Goal: Task Accomplishment & Management: Manage account settings

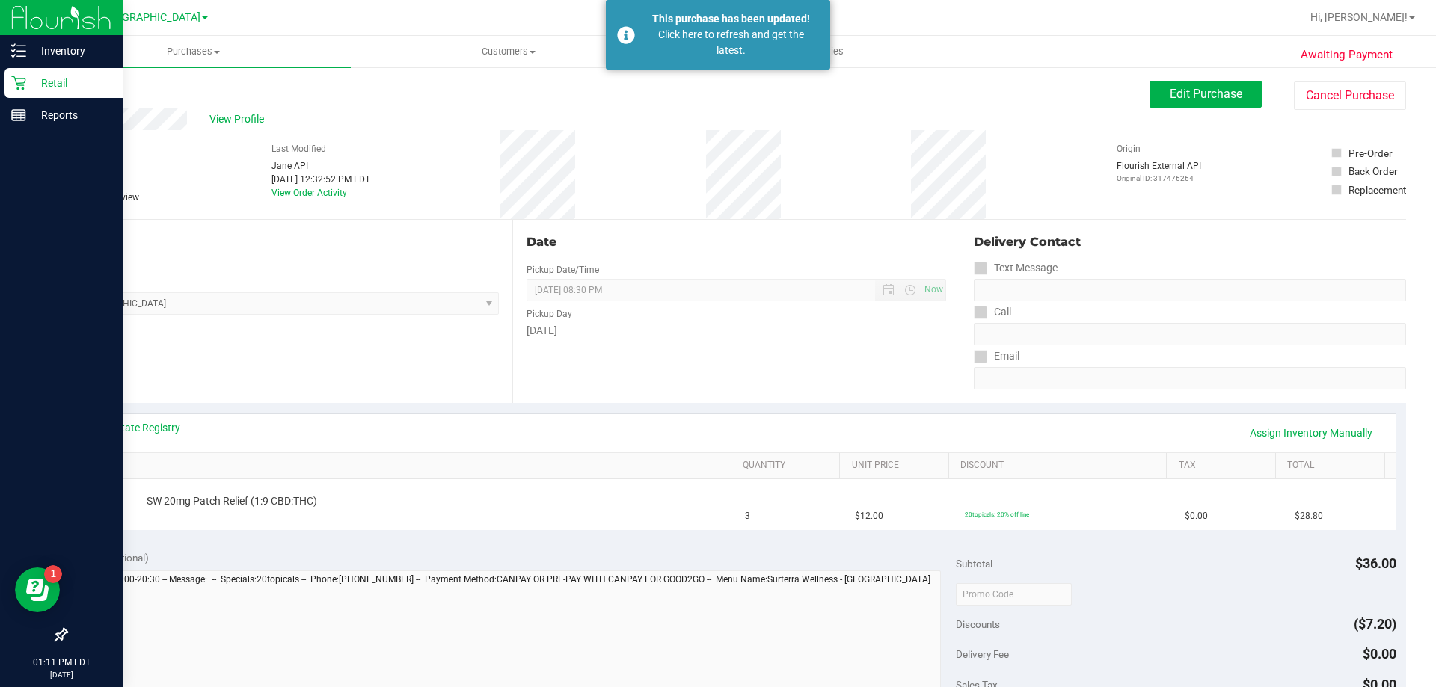
click at [18, 79] on icon at bounding box center [18, 83] width 14 height 14
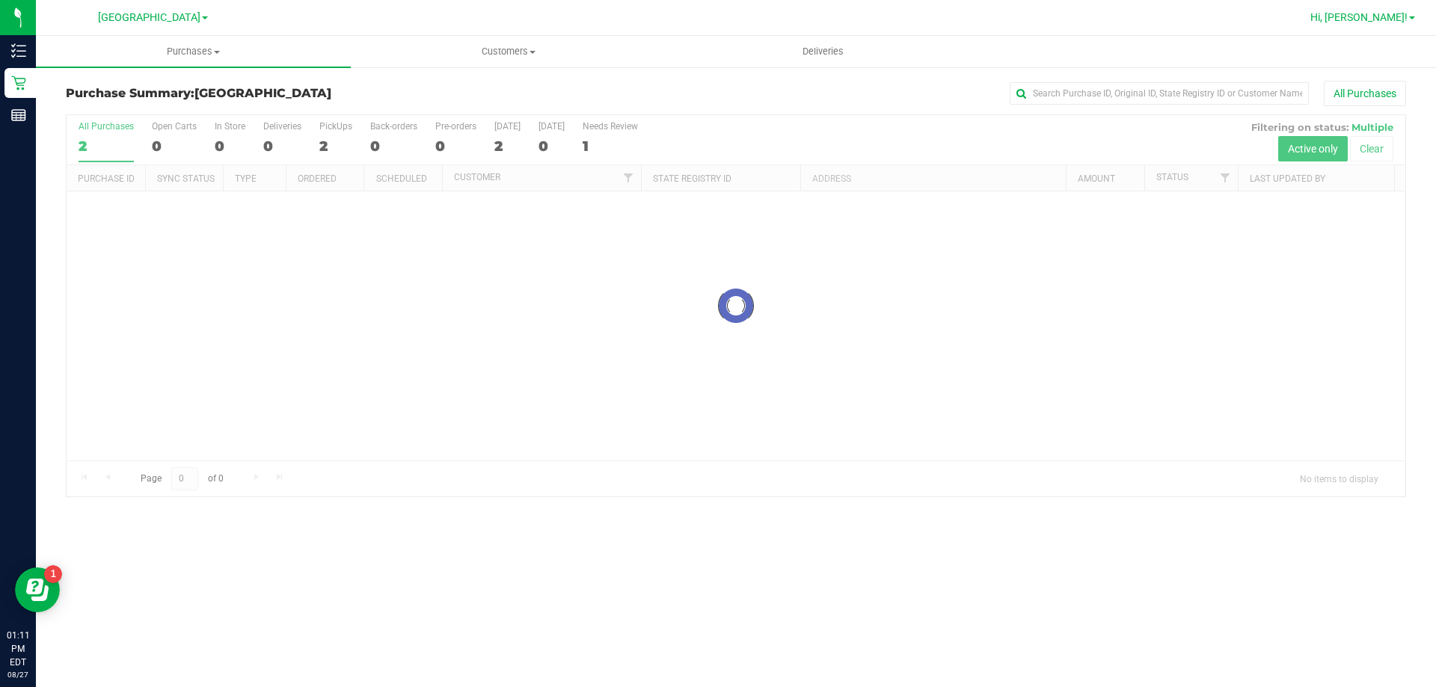
click at [1401, 18] on span "Hi, [PERSON_NAME]!" at bounding box center [1358, 17] width 97 height 12
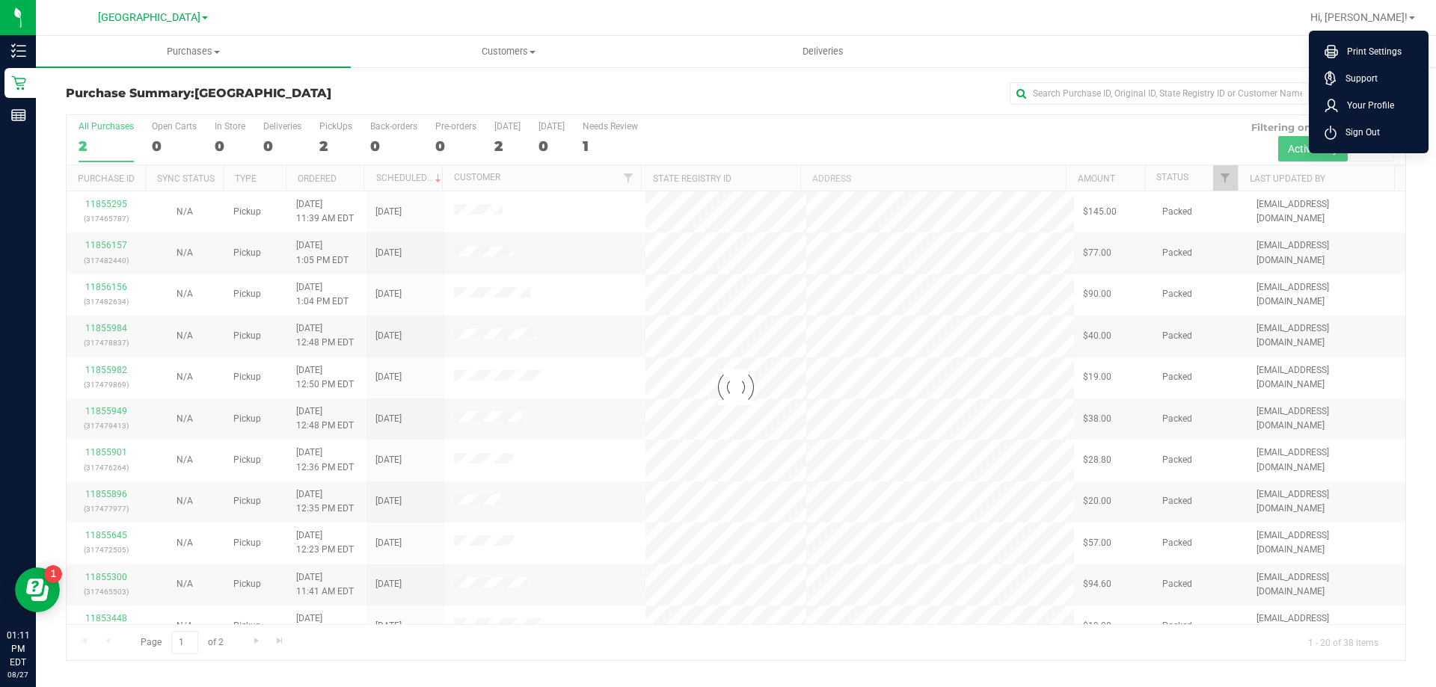
drag, startPoint x: 1223, startPoint y: 16, endPoint x: 1174, endPoint y: 12, distance: 49.5
click at [1222, 16] on div at bounding box center [784, 17] width 1033 height 29
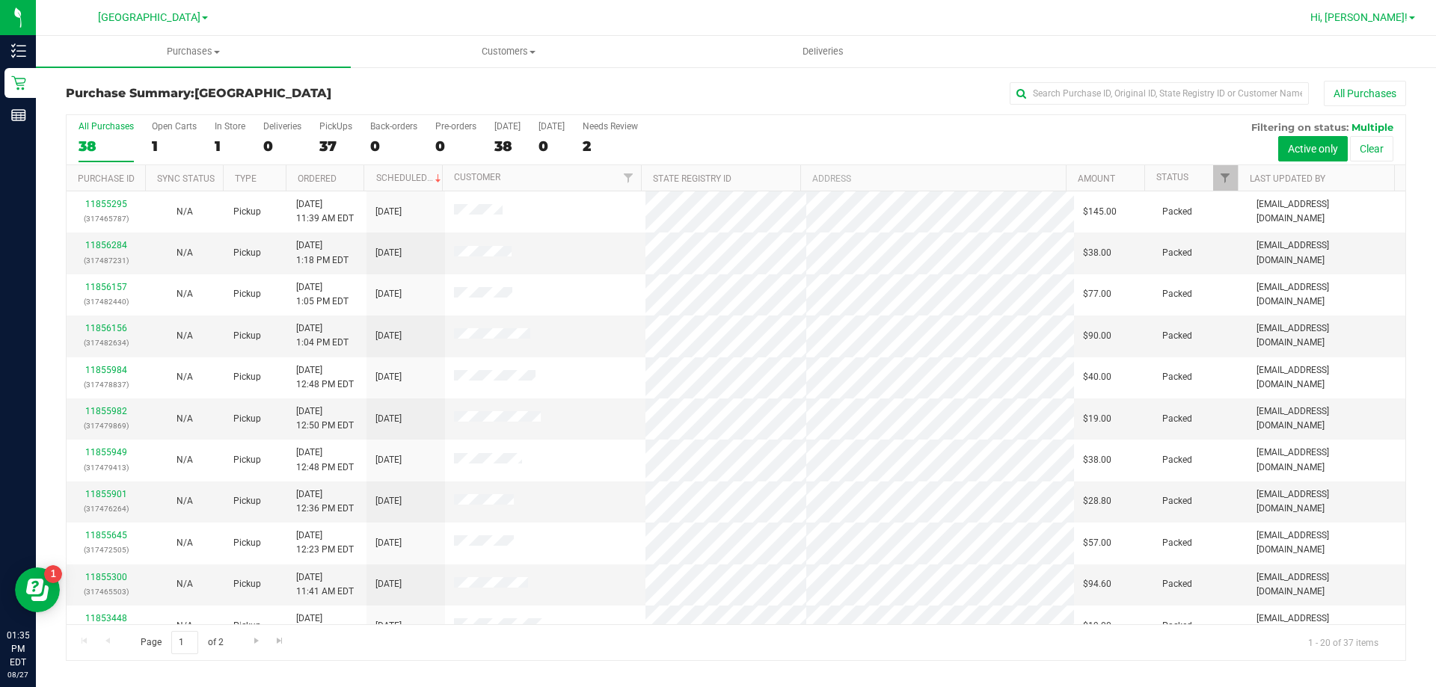
click at [1372, 17] on span "Hi, [PERSON_NAME]!" at bounding box center [1358, 17] width 97 height 12
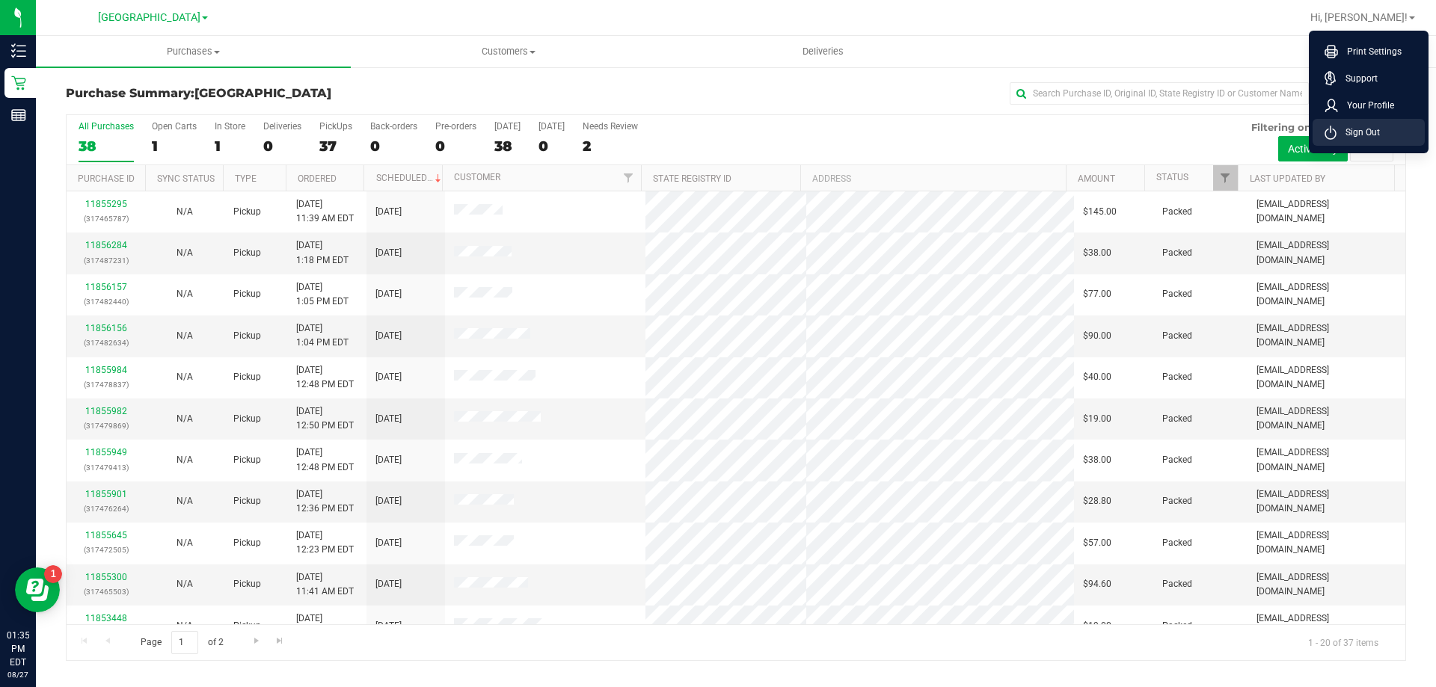
click at [1365, 132] on span "Sign Out" at bounding box center [1358, 132] width 43 height 15
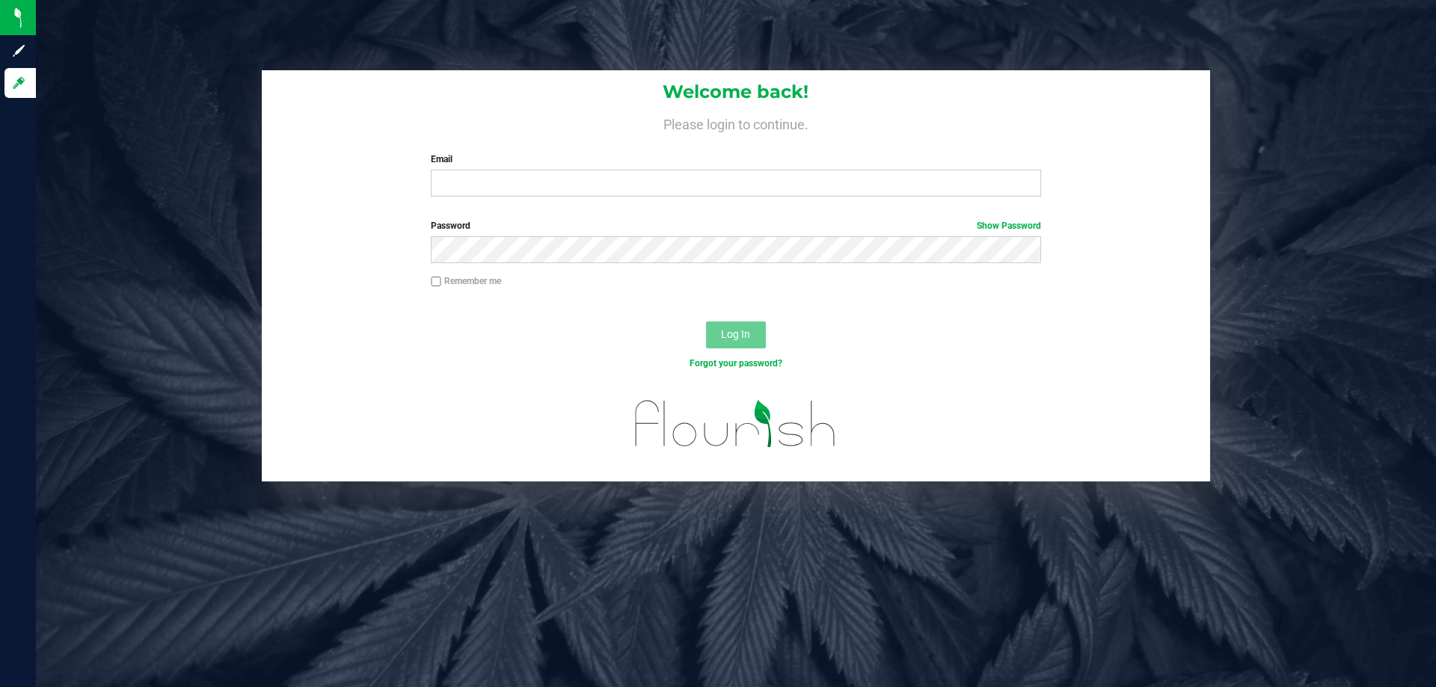
click at [411, 521] on div "Welcome back! Please login to continue. Email Required Please format your email…" at bounding box center [736, 343] width 1400 height 687
